Goal: Check status

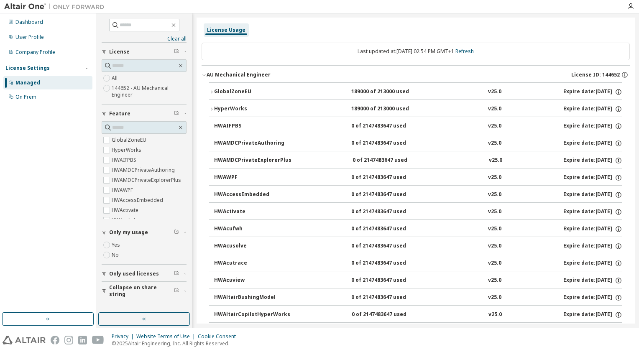
scroll to position [167, 0]
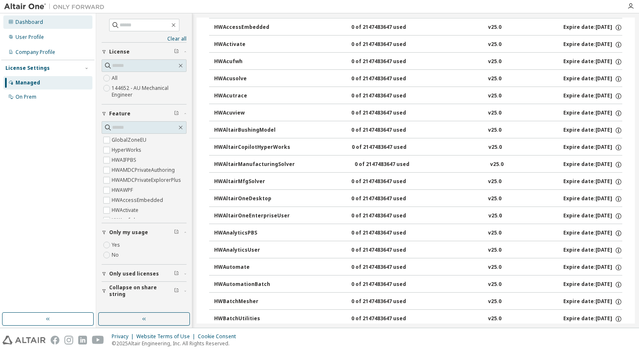
click at [30, 16] on div "Dashboard" at bounding box center [47, 21] width 89 height 13
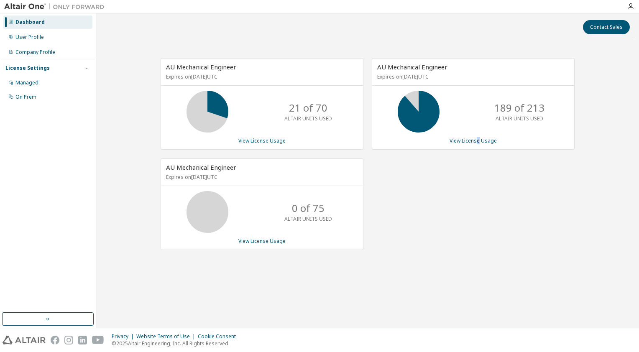
click at [472, 207] on div "AU Mechanical Engineer Expires on [DATE] UTC 189 of 213 ALTAIR UNITS USED View …" at bounding box center [468, 158] width 211 height 201
click at [479, 193] on div "AU Mechanical Engineer Expires on [DATE] UTC 189 of 213 ALTAIR UNITS USED View …" at bounding box center [468, 158] width 211 height 201
